Goal: Task Accomplishment & Management: Use online tool/utility

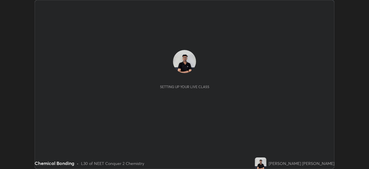
scroll to position [169, 369]
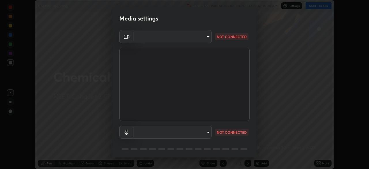
type input "a3d1e63d3991e7523db5491010b6dcb93186c3c444486d9abc4830aae806e346"
type input "4911c24677a320ea05971e84c4a145a251b81c40be67ca7b2c4a6bbeca56c929"
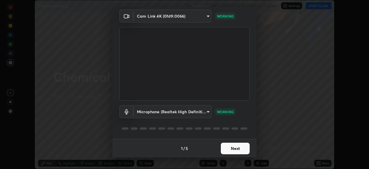
click at [232, 147] on button "Next" at bounding box center [235, 148] width 29 height 12
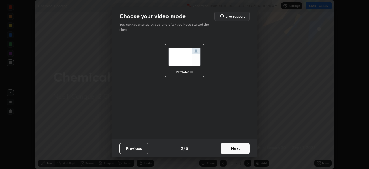
click at [232, 147] on button "Next" at bounding box center [235, 148] width 29 height 12
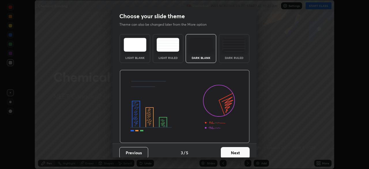
click at [236, 54] on div "Dark Ruled" at bounding box center [234, 48] width 31 height 29
click at [233, 151] on button "Next" at bounding box center [235, 153] width 29 height 12
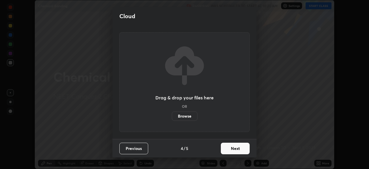
click at [238, 150] on button "Next" at bounding box center [235, 148] width 29 height 12
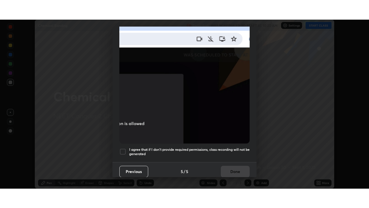
scroll to position [138, 0]
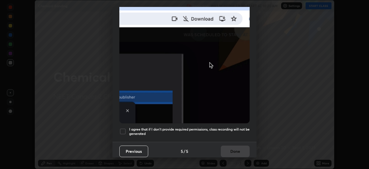
click at [124, 128] on div at bounding box center [122, 131] width 7 height 7
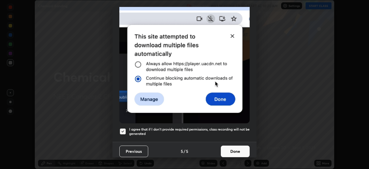
click at [228, 147] on button "Done" at bounding box center [235, 151] width 29 height 12
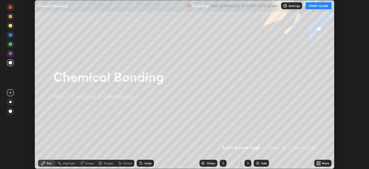
click at [311, 8] on button "START CLASS" at bounding box center [319, 5] width 26 height 7
click at [319, 164] on icon at bounding box center [319, 163] width 1 height 1
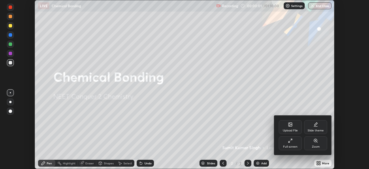
click at [292, 143] on div "Full screen" at bounding box center [290, 143] width 23 height 14
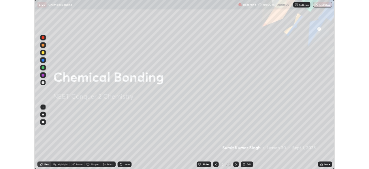
scroll to position [208, 369]
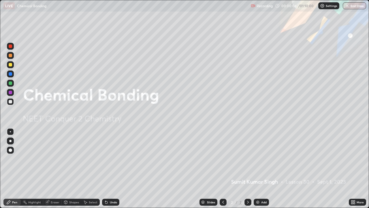
click at [11, 141] on div at bounding box center [10, 141] width 2 height 2
click at [9, 149] on div at bounding box center [10, 149] width 3 height 3
click at [247, 168] on icon at bounding box center [248, 202] width 5 height 5
click at [258, 168] on img at bounding box center [258, 202] width 5 height 5
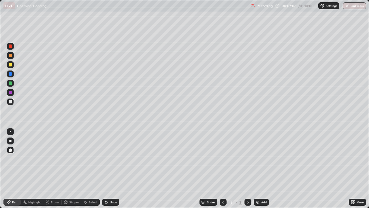
click at [108, 168] on div "Undo" at bounding box center [110, 201] width 17 height 7
click at [110, 168] on div "Undo" at bounding box center [113, 201] width 7 height 3
click at [258, 168] on img at bounding box center [258, 202] width 5 height 5
click at [70, 168] on div "Shapes" at bounding box center [74, 201] width 10 height 3
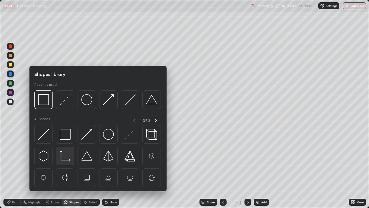
click at [65, 157] on img at bounding box center [65, 155] width 11 height 11
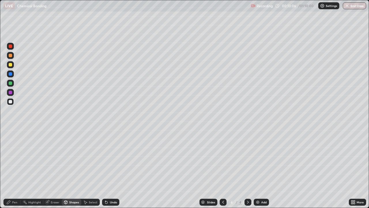
click at [9, 93] on div at bounding box center [10, 92] width 3 height 3
click at [13, 168] on div "Pen" at bounding box center [14, 201] width 5 height 3
click at [10, 131] on div at bounding box center [10, 131] width 7 height 7
click at [11, 141] on div at bounding box center [10, 141] width 2 height 2
click at [107, 168] on icon at bounding box center [106, 202] width 5 height 5
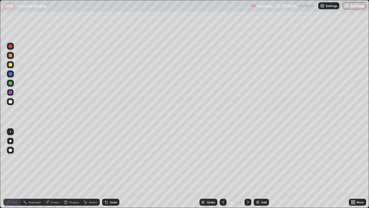
click at [11, 46] on div at bounding box center [10, 45] width 3 height 3
click at [12, 102] on div at bounding box center [10, 101] width 7 height 7
click at [57, 168] on div "Eraser" at bounding box center [52, 202] width 18 height 12
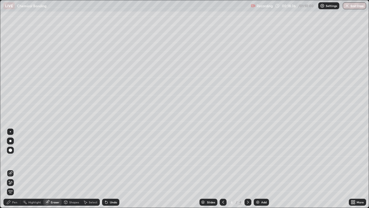
click at [17, 168] on div "Pen" at bounding box center [14, 201] width 5 height 3
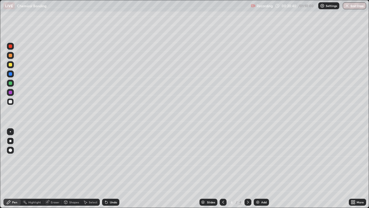
click at [11, 83] on div at bounding box center [10, 82] width 3 height 3
click at [222, 168] on icon at bounding box center [223, 201] width 2 height 3
click at [247, 168] on icon at bounding box center [248, 202] width 5 height 5
click at [258, 168] on img at bounding box center [258, 202] width 5 height 5
click at [10, 149] on div at bounding box center [10, 149] width 3 height 3
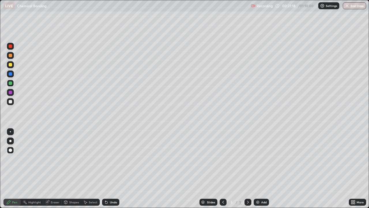
click at [11, 101] on div at bounding box center [10, 101] width 3 height 3
click at [106, 168] on icon at bounding box center [106, 202] width 2 height 2
click at [258, 168] on img at bounding box center [258, 202] width 5 height 5
click at [111, 168] on div "Undo" at bounding box center [113, 201] width 7 height 3
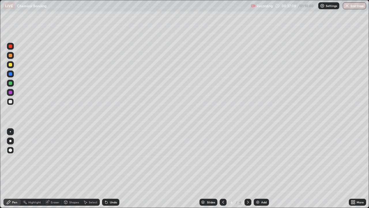
click at [10, 48] on div at bounding box center [10, 45] width 3 height 3
click at [11, 65] on div at bounding box center [10, 64] width 3 height 3
click at [260, 168] on img at bounding box center [258, 202] width 5 height 5
click at [10, 93] on div at bounding box center [10, 92] width 3 height 3
click at [104, 168] on div "Undo" at bounding box center [110, 201] width 17 height 7
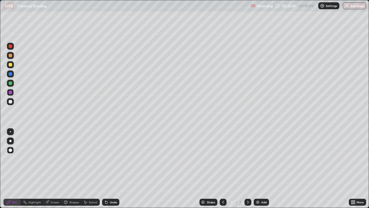
click at [11, 102] on div at bounding box center [10, 101] width 3 height 3
click at [258, 168] on img at bounding box center [258, 202] width 5 height 5
click at [10, 46] on div at bounding box center [10, 45] width 3 height 3
click at [11, 58] on div at bounding box center [10, 55] width 7 height 7
click at [223, 168] on icon at bounding box center [223, 202] width 5 height 5
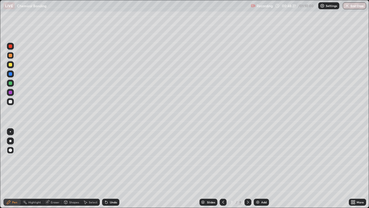
click at [247, 168] on icon at bounding box center [248, 202] width 5 height 5
click at [251, 168] on div at bounding box center [248, 202] width 7 height 12
click at [247, 168] on icon at bounding box center [248, 202] width 5 height 5
click at [223, 168] on icon at bounding box center [223, 202] width 5 height 5
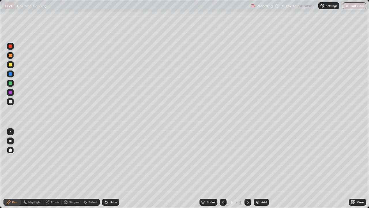
click at [248, 168] on icon at bounding box center [248, 202] width 5 height 5
click at [247, 168] on icon at bounding box center [248, 202] width 5 height 5
click at [351, 6] on button "End Class" at bounding box center [354, 5] width 23 height 7
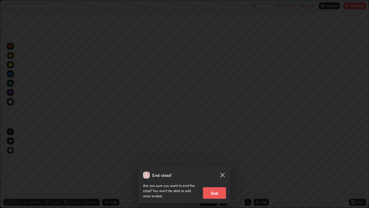
click at [220, 168] on button "End" at bounding box center [214, 193] width 23 height 12
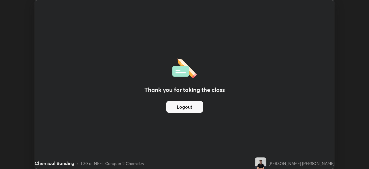
scroll to position [28669, 28469]
click at [345, 34] on div "Thank you for taking the class Logout Setting up your live class" at bounding box center [184, 84] width 369 height 169
